Goal: Task Accomplishment & Management: Understand process/instructions

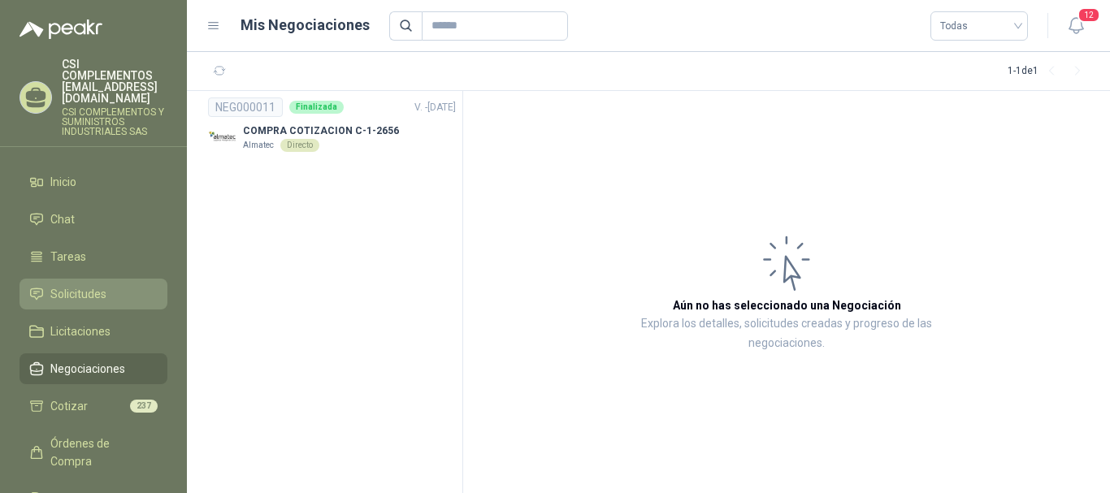
click at [53, 285] on span "Solicitudes" at bounding box center [78, 294] width 56 height 18
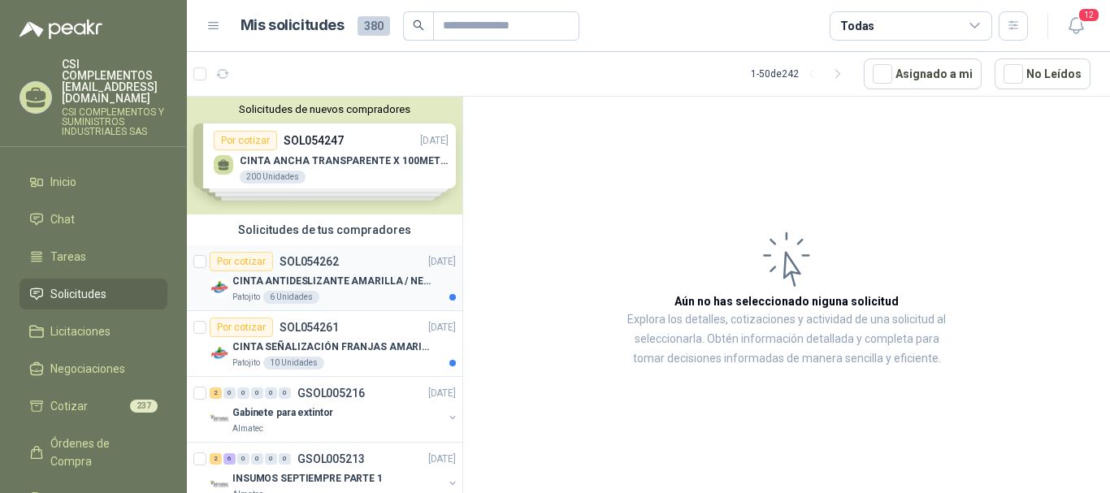
click at [276, 258] on div "Por cotizar SOL054262" at bounding box center [274, 262] width 129 height 20
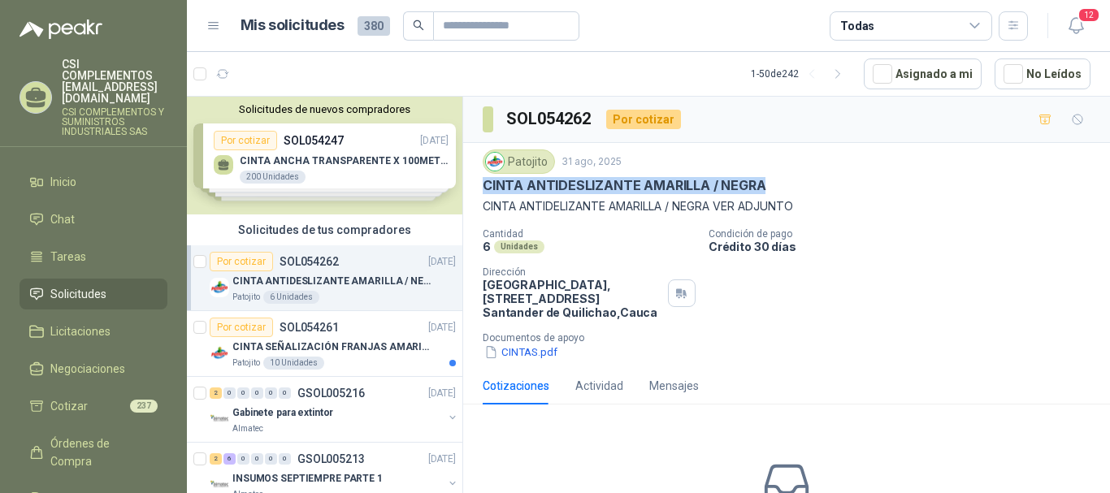
drag, startPoint x: 770, startPoint y: 186, endPoint x: 468, endPoint y: 190, distance: 302.4
click at [468, 190] on div "Patojito [DATE] CINTA ANTIDESLIZANTE AMARILLA / NEGRA CINTA ANTIDELIZANTE AMARI…" at bounding box center [786, 255] width 647 height 224
copy p "CINTA ANTIDESLIZANTE AMARILLA / NEGRA"
click at [531, 355] on button "CINTAS.pdf" at bounding box center [521, 352] width 76 height 17
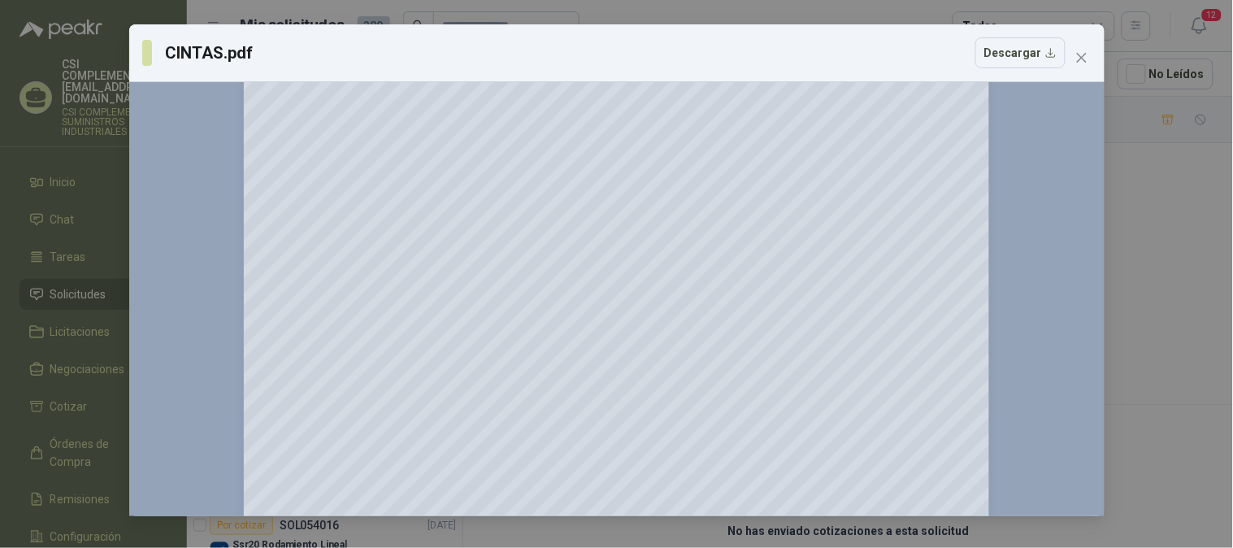
scroll to position [196, 0]
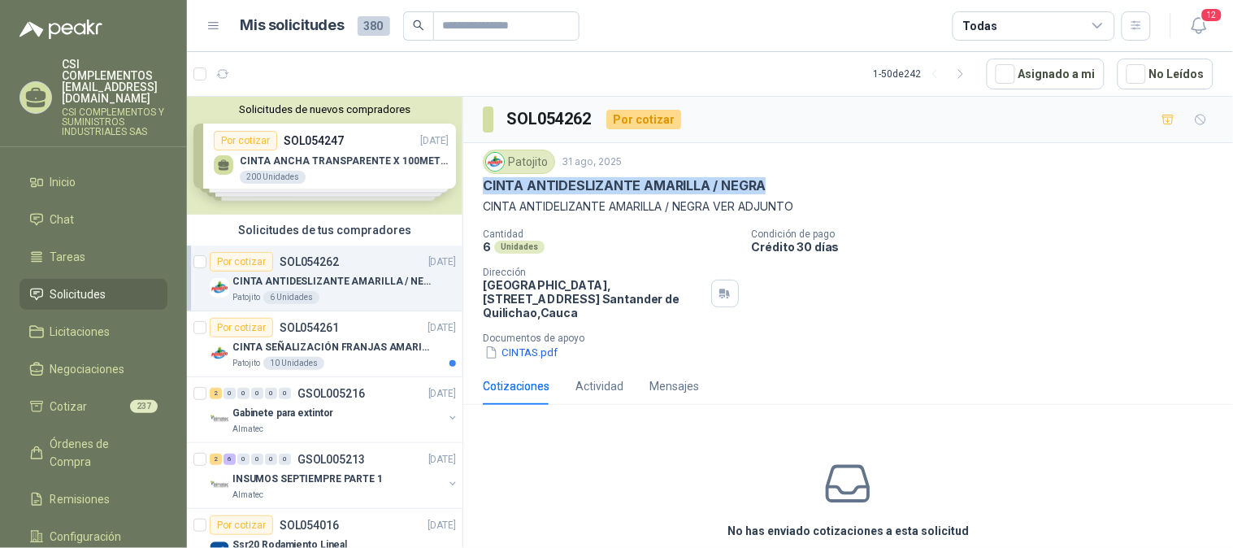
click at [514, 181] on p "CINTA ANTIDESLIZANTE AMARILLA / NEGRA" at bounding box center [624, 185] width 283 height 17
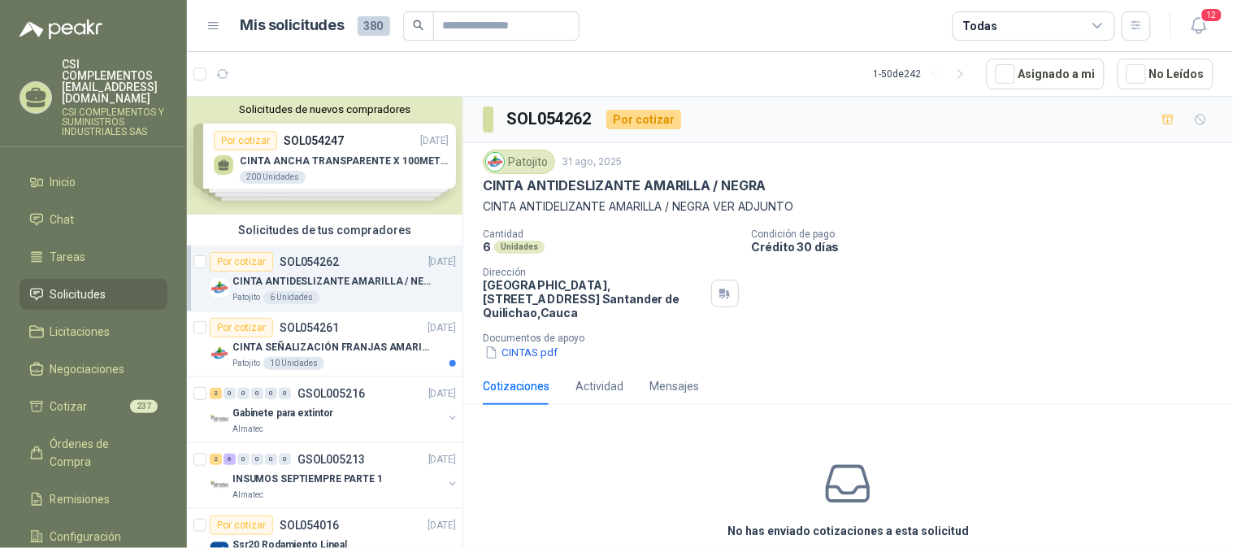
click at [692, 228] on p "Cantidad" at bounding box center [611, 233] width 256 height 11
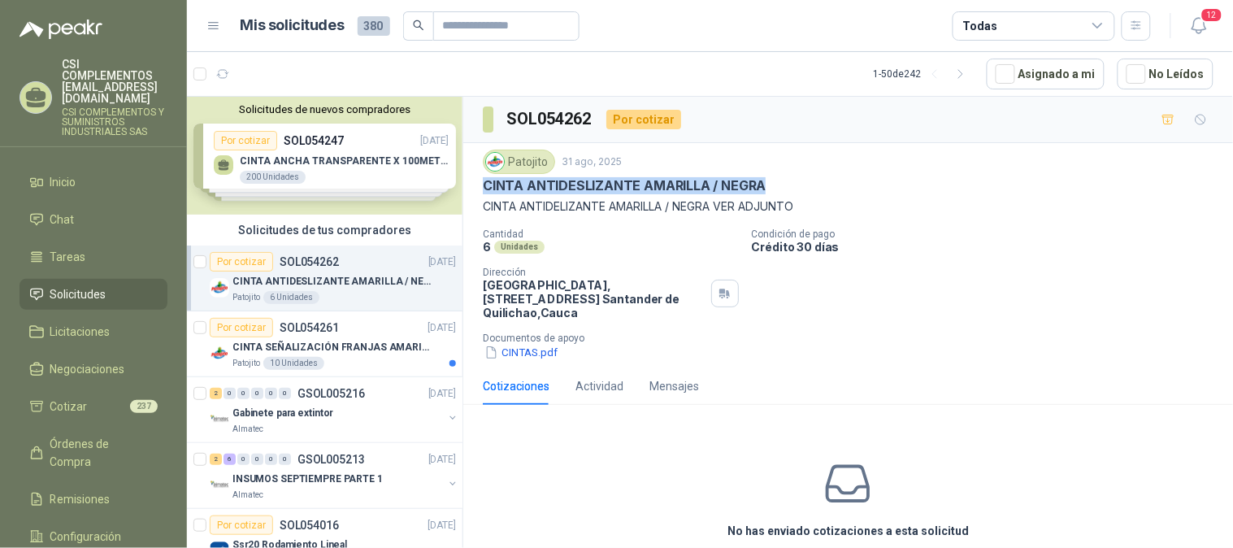
drag, startPoint x: 769, startPoint y: 190, endPoint x: 485, endPoint y: 188, distance: 283.7
click at [485, 188] on div "CINTA ANTIDESLIZANTE AMARILLA / NEGRA" at bounding box center [848, 185] width 731 height 17
copy p "CINTA ANTIDESLIZANTE AMARILLA / NEGRA"
click at [366, 344] on p "CINTA SEÑALIZACIÓN FRANJAS AMARILLAS NEGRA" at bounding box center [333, 347] width 202 height 15
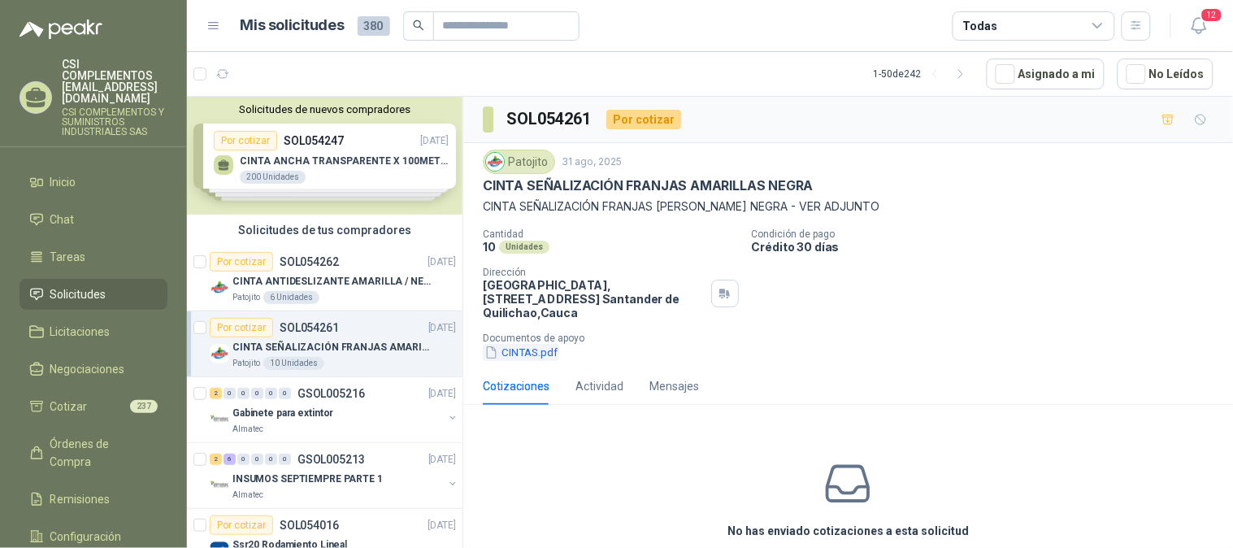
click at [545, 349] on button "CINTAS.pdf" at bounding box center [521, 352] width 76 height 17
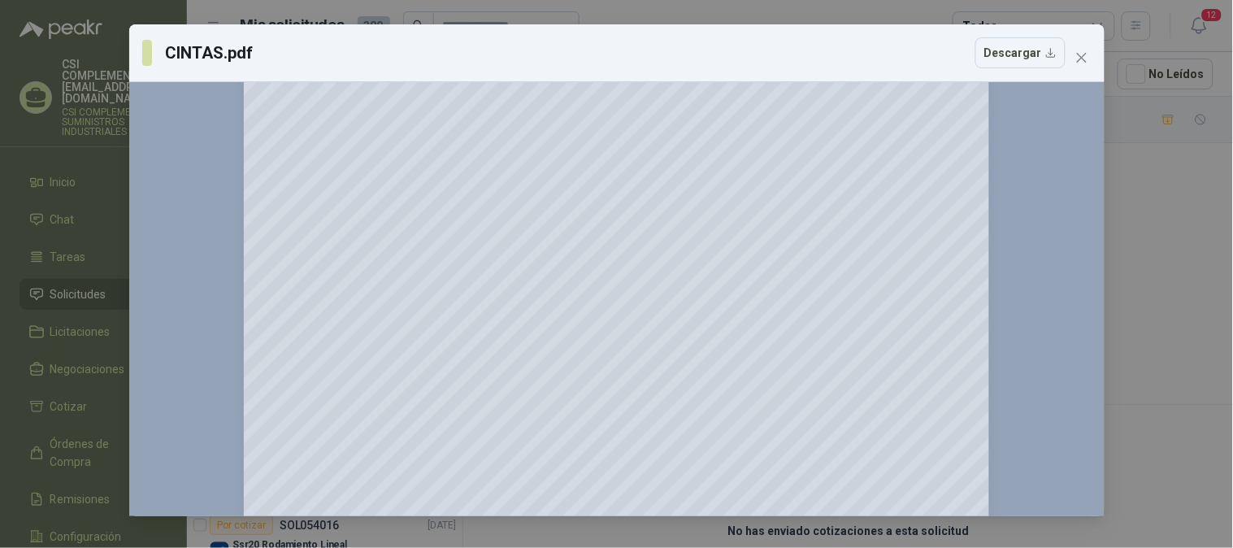
scroll to position [180, 0]
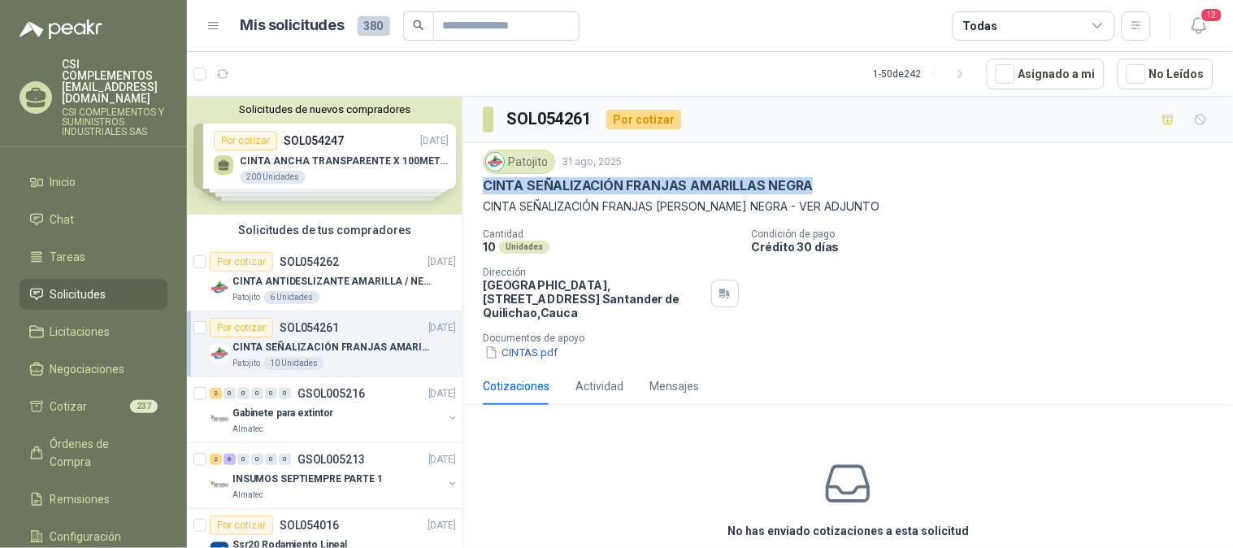
drag, startPoint x: 482, startPoint y: 184, endPoint x: 837, endPoint y: 190, distance: 355.2
click at [837, 190] on div "CINTA SEÑALIZACIÓN FRANJAS AMARILLAS NEGRA" at bounding box center [848, 185] width 731 height 17
copy p "CINTA SEÑALIZACIÓN FRANJAS AMARILLAS NEGRA"
click at [291, 388] on div "2 0 0 0 0 0 GSOL005216" at bounding box center [287, 393] width 155 height 11
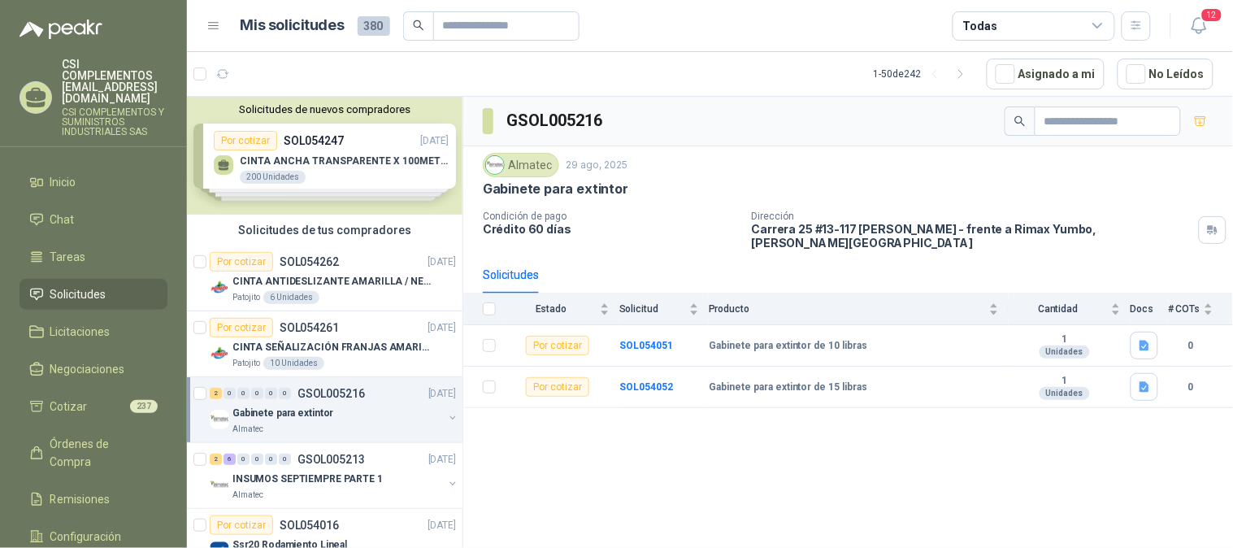
scroll to position [90, 0]
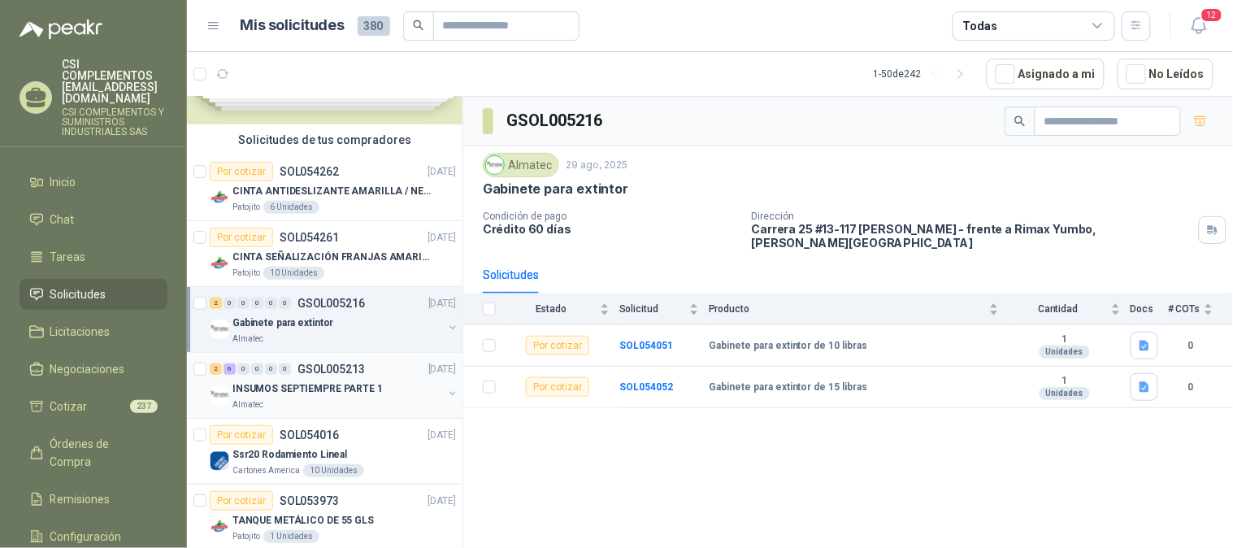
click at [321, 410] on div "Almatec" at bounding box center [337, 404] width 211 height 13
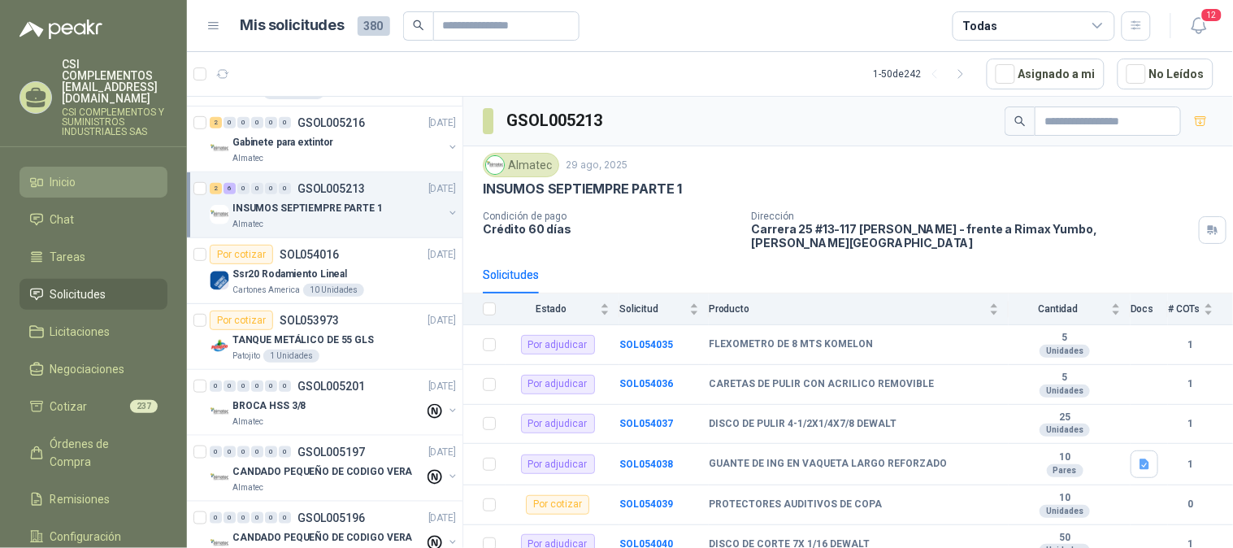
click at [57, 173] on span "Inicio" at bounding box center [63, 182] width 26 height 18
